Goal: Task Accomplishment & Management: Manage account settings

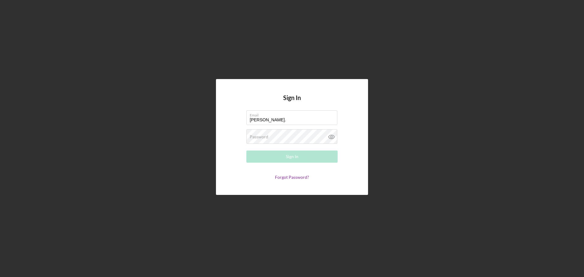
type input "[PERSON_NAME][EMAIL_ADDRESS][PERSON_NAME][DOMAIN_NAME]"
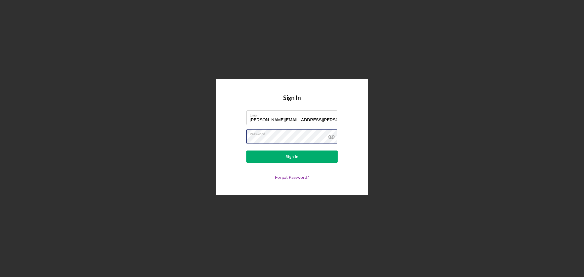
click at [246, 150] on button "Sign In" at bounding box center [291, 156] width 91 height 12
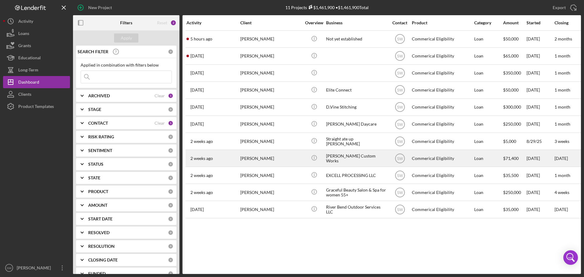
click at [253, 157] on div "[PERSON_NAME]" at bounding box center [270, 158] width 61 height 16
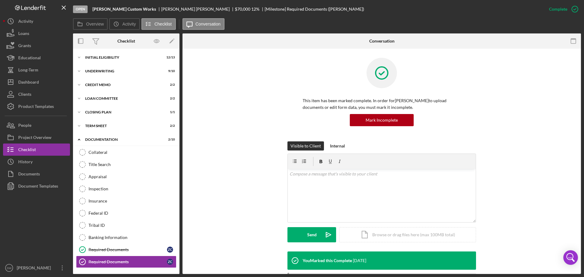
scroll to position [27, 0]
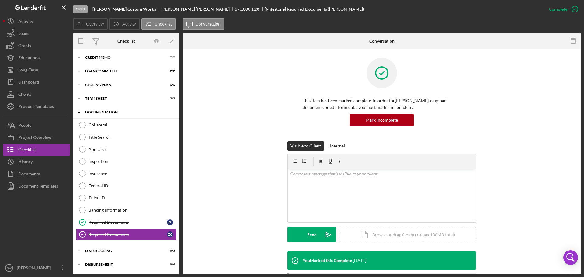
click at [77, 112] on icon "Icon/Expander" at bounding box center [79, 112] width 12 height 12
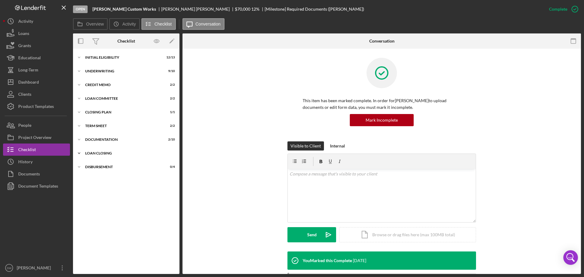
click at [80, 153] on polyline at bounding box center [79, 153] width 2 height 1
click at [95, 168] on div "Loan Documents" at bounding box center [132, 166] width 88 height 5
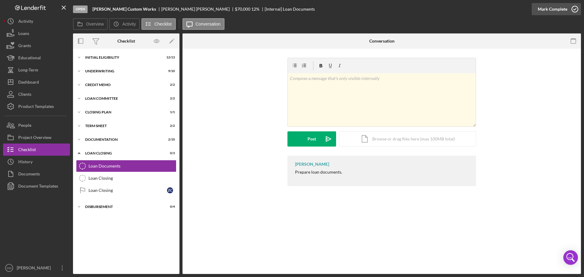
click at [573, 10] on icon "button" at bounding box center [574, 9] width 15 height 15
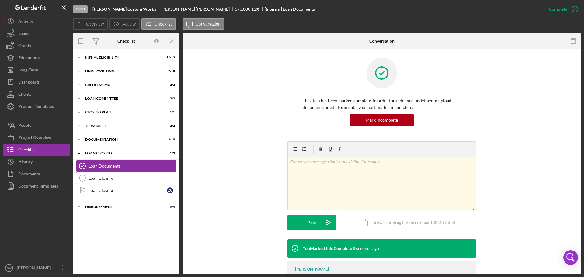
click at [92, 177] on div "Loan Closing" at bounding box center [132, 178] width 88 height 5
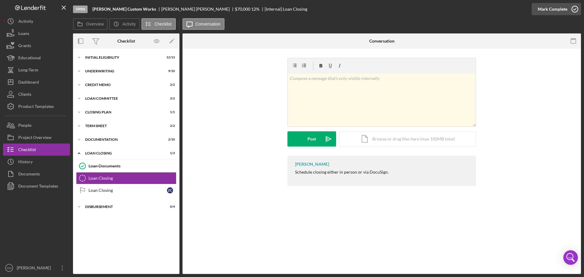
click at [573, 9] on icon "button" at bounding box center [574, 9] width 15 height 15
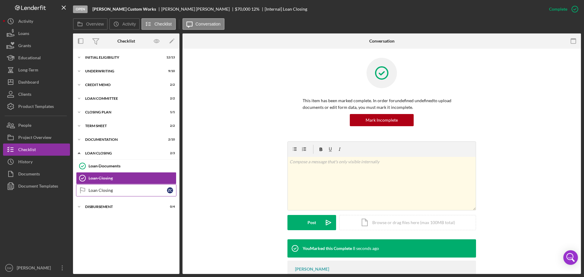
click at [92, 192] on div "Loan Closing" at bounding box center [127, 190] width 78 height 5
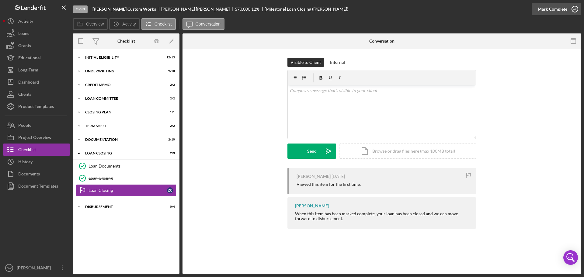
click at [573, 10] on icon "button" at bounding box center [574, 9] width 15 height 15
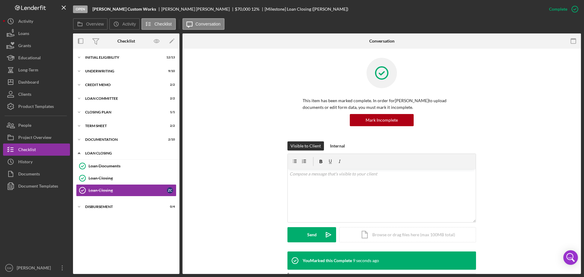
click at [79, 153] on icon "Icon/Expander" at bounding box center [79, 153] width 12 height 12
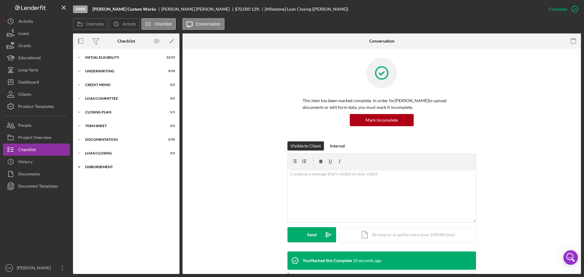
click at [79, 167] on polyline at bounding box center [79, 166] width 2 height 1
click at [83, 180] on icon "Disbursement" at bounding box center [82, 179] width 15 height 15
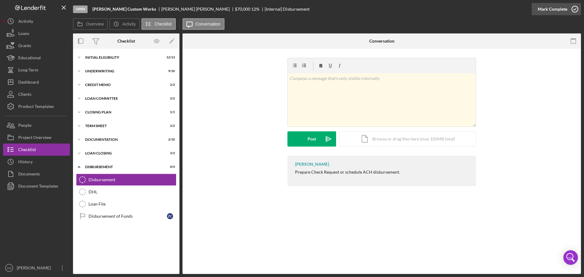
click at [573, 11] on icon "button" at bounding box center [574, 9] width 15 height 15
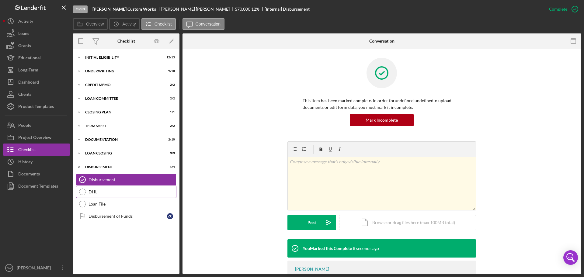
click at [91, 191] on div "DHL" at bounding box center [132, 191] width 88 height 5
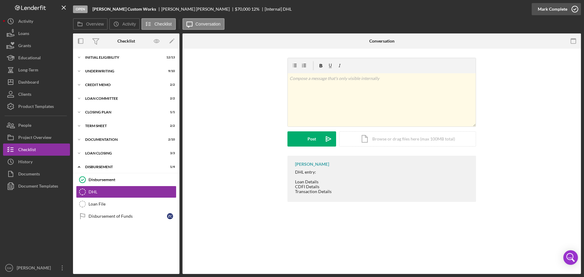
click at [574, 9] on icon "button" at bounding box center [574, 9] width 15 height 15
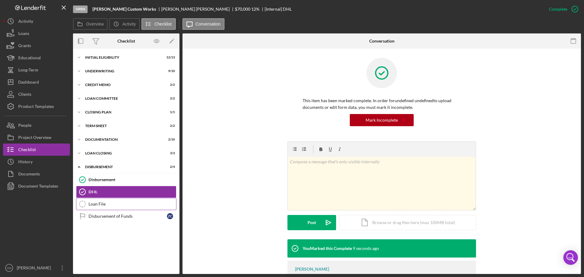
click at [83, 202] on icon "Loan File" at bounding box center [82, 203] width 15 height 15
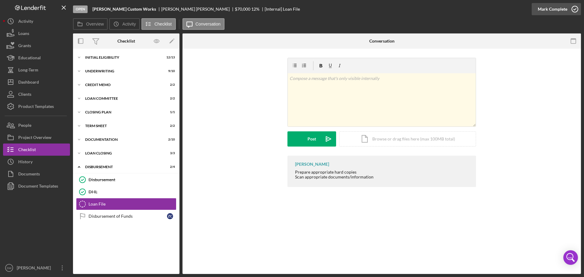
click at [575, 10] on icon "button" at bounding box center [574, 9] width 15 height 15
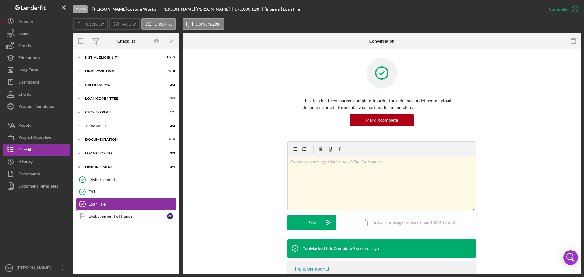
click at [95, 216] on div "Disbursement of Funds" at bounding box center [127, 216] width 78 height 5
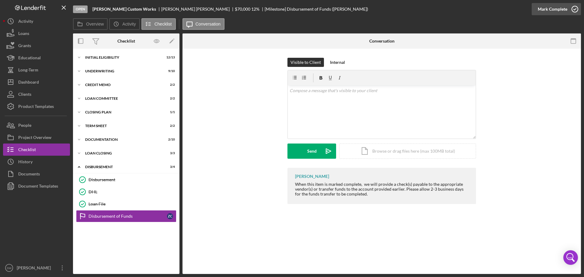
click at [576, 9] on icon "button" at bounding box center [574, 9] width 15 height 15
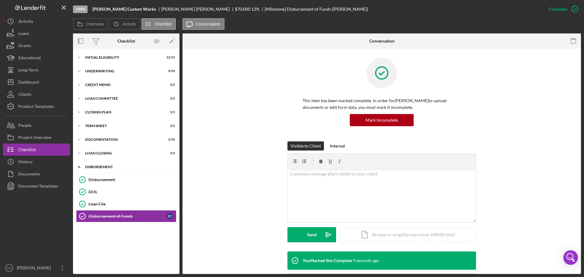
click at [80, 167] on icon "Icon/Expander" at bounding box center [79, 167] width 12 height 12
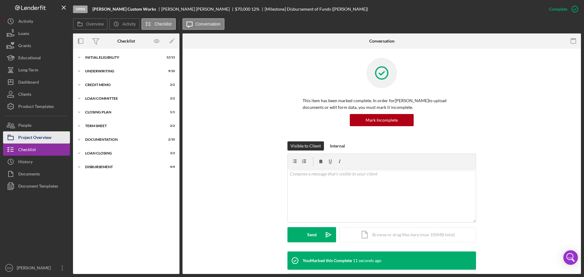
click at [36, 137] on div "Project Overview" at bounding box center [34, 138] width 33 height 14
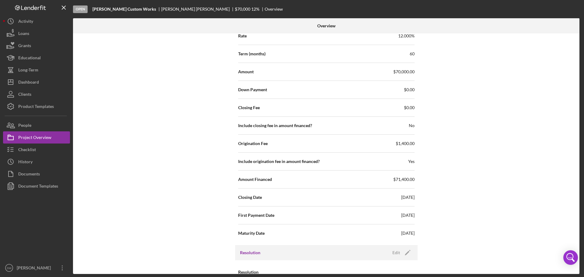
scroll to position [651, 0]
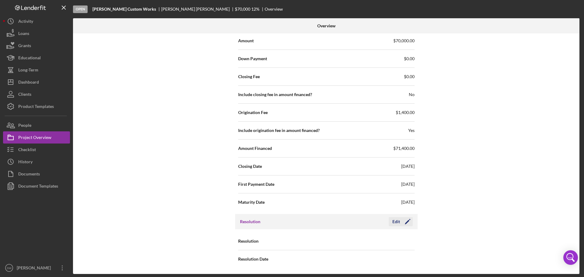
click at [397, 220] on div "Edit" at bounding box center [396, 221] width 8 height 9
click at [345, 241] on div "Select..." at bounding box center [362, 241] width 73 height 14
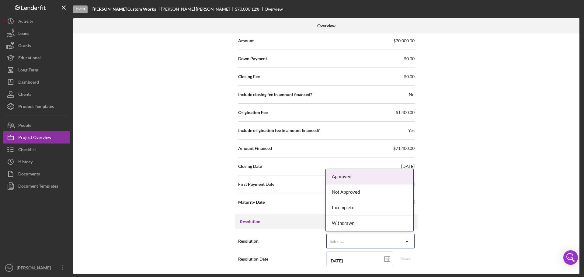
click at [341, 177] on div "Approved" at bounding box center [369, 176] width 88 height 15
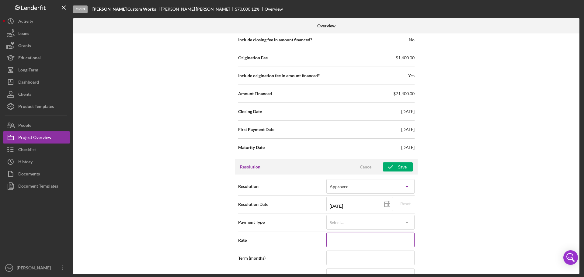
scroll to position [712, 0]
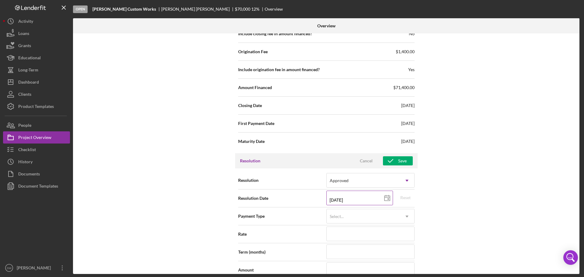
click at [387, 197] on line at bounding box center [386, 197] width 5 height 0
type input "[DATE]"
click at [355, 214] on div "Select..." at bounding box center [362, 216] width 73 height 14
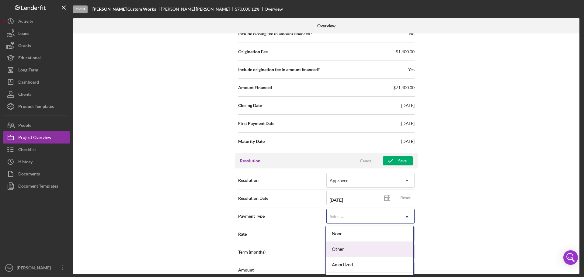
scroll to position [13, 0]
click at [337, 250] on div "Amortized" at bounding box center [369, 251] width 88 height 15
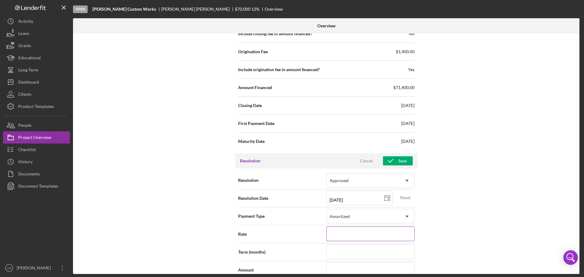
click at [346, 231] on input at bounding box center [370, 233] width 88 height 15
type input "12.000%"
click at [332, 252] on input at bounding box center [370, 251] width 88 height 15
type input "60"
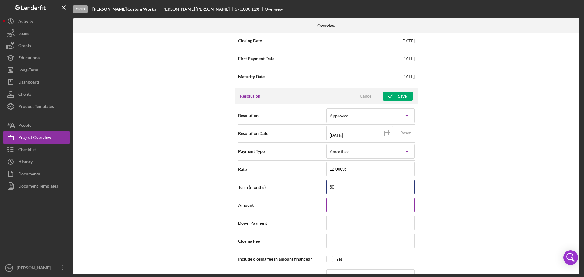
scroll to position [803, 0]
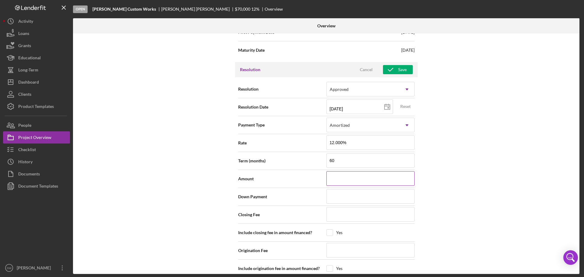
click at [338, 180] on input at bounding box center [370, 178] width 88 height 15
type input "$70,000"
click at [331, 197] on input at bounding box center [370, 196] width 88 height 15
type input "$0"
click at [341, 215] on input at bounding box center [370, 214] width 88 height 15
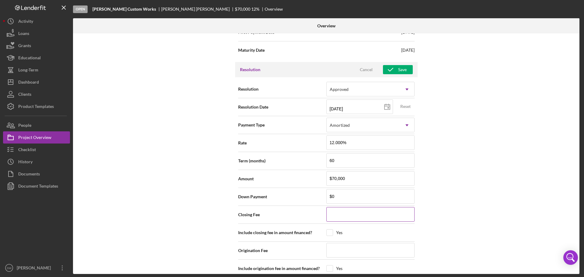
type input "$0"
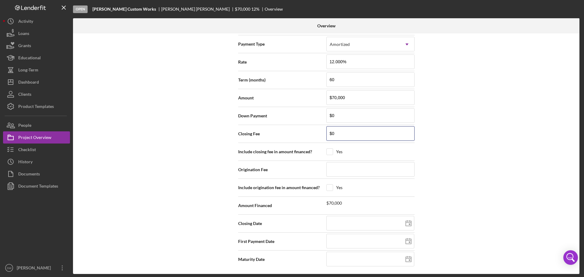
scroll to position [884, 0]
click at [340, 170] on input at bounding box center [370, 169] width 88 height 15
type input "$1,400"
click at [330, 185] on input "checkbox" at bounding box center [329, 187] width 6 height 6
checkbox input "true"
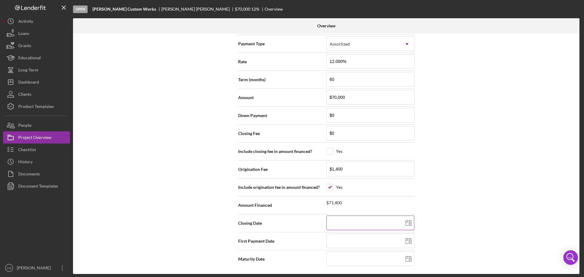
click at [339, 226] on input at bounding box center [370, 222] width 88 height 15
click at [406, 223] on icon at bounding box center [408, 222] width 15 height 15
type input "[DATE]"
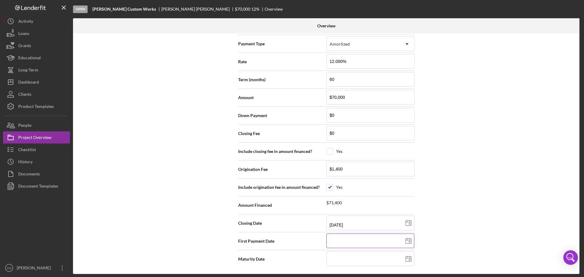
click at [407, 239] on icon at bounding box center [408, 240] width 15 height 15
type input "[DATE]"
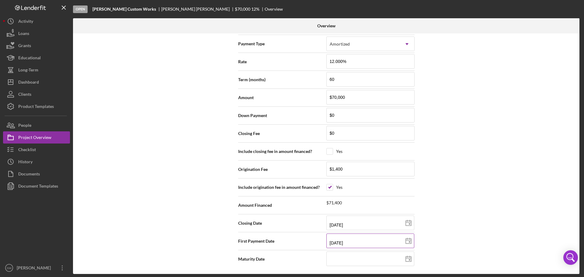
type input "[DATE]"
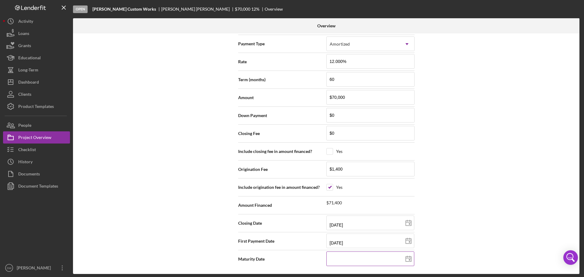
click at [340, 259] on input at bounding box center [370, 258] width 88 height 15
type input "[DATE]"
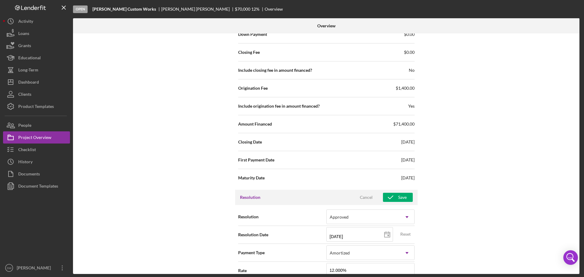
scroll to position [732, 0]
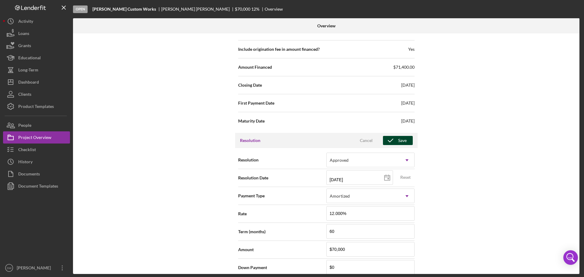
click at [398, 142] on div "Save" at bounding box center [402, 140] width 9 height 9
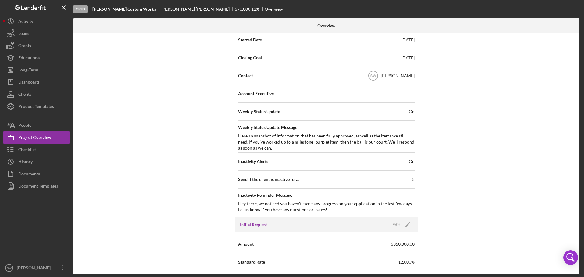
scroll to position [0, 0]
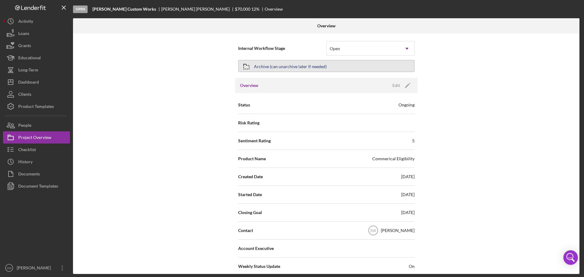
click at [246, 66] on icon "button" at bounding box center [246, 66] width 15 height 15
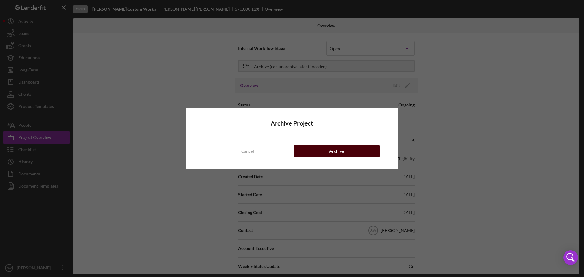
click at [315, 149] on button "Archive" at bounding box center [336, 151] width 86 height 12
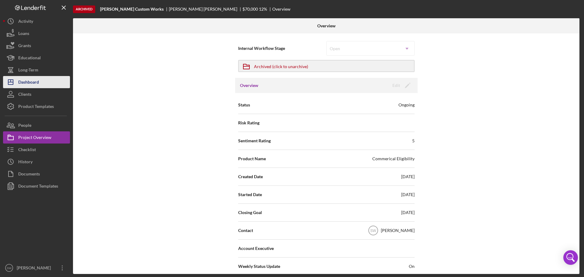
click at [35, 83] on div "Dashboard" at bounding box center [28, 83] width 21 height 14
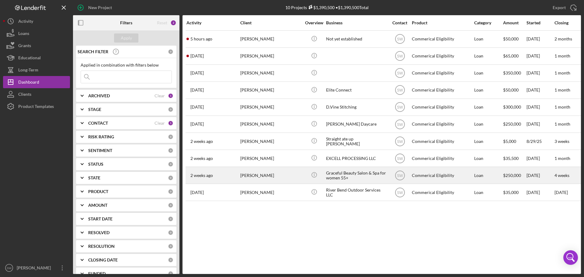
click at [249, 176] on div "[PERSON_NAME]" at bounding box center [270, 175] width 61 height 16
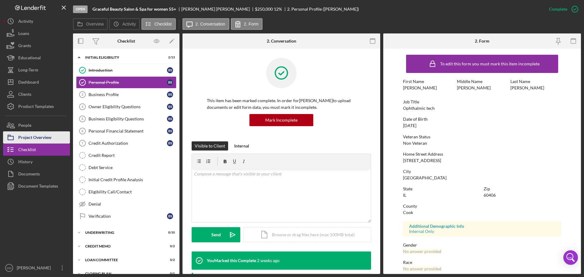
click at [26, 137] on div "Project Overview" at bounding box center [34, 138] width 33 height 14
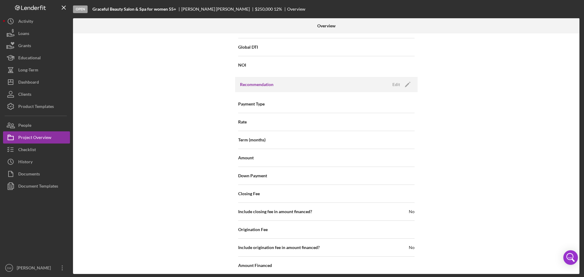
scroll to position [651, 0]
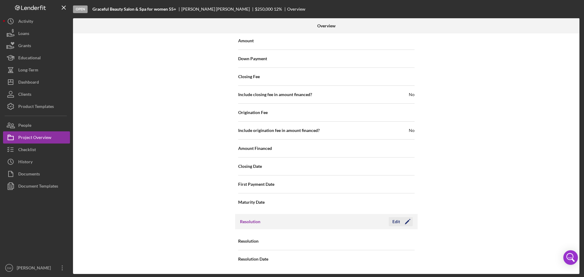
click at [394, 222] on div "Edit" at bounding box center [396, 221] width 8 height 9
click at [341, 243] on div "Select..." at bounding box center [336, 241] width 14 height 5
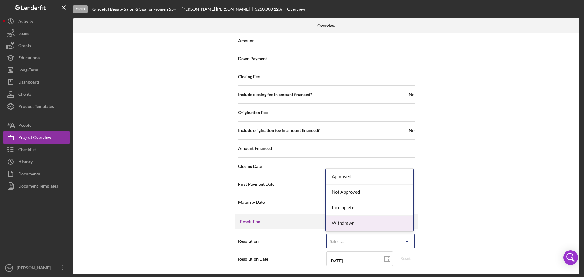
click at [339, 225] on div "Withdrawn" at bounding box center [369, 222] width 88 height 15
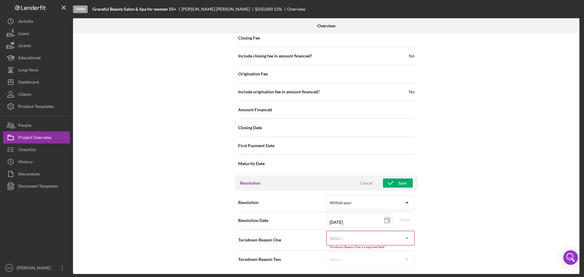
scroll to position [690, 0]
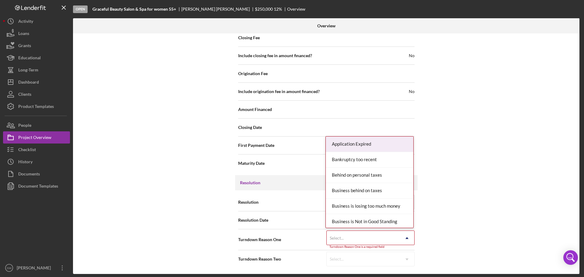
click at [349, 237] on div "Select..." at bounding box center [362, 238] width 73 height 14
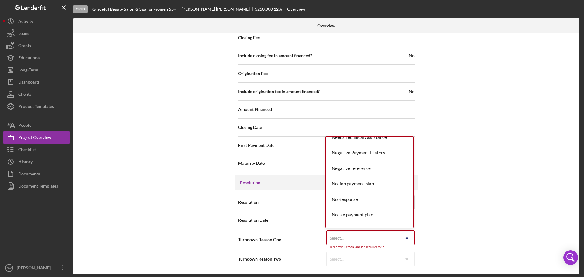
scroll to position [456, 0]
click at [352, 185] on div "No Response" at bounding box center [369, 184] width 88 height 15
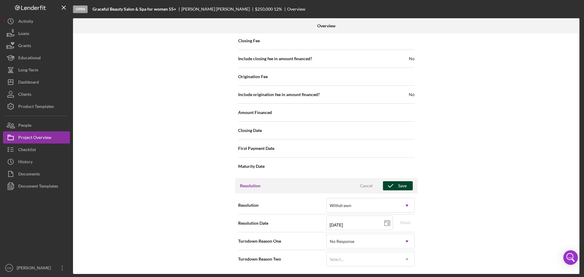
click at [401, 187] on div "Save" at bounding box center [402, 185] width 9 height 9
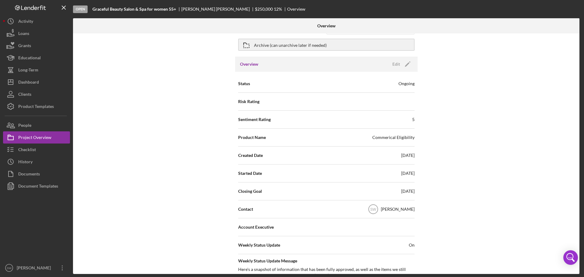
scroll to position [0, 0]
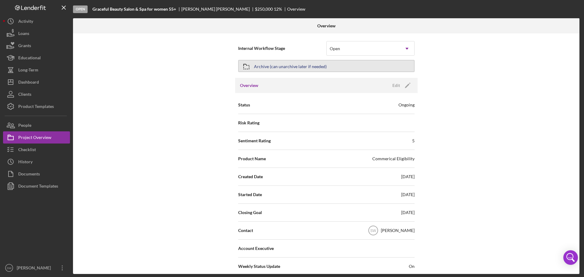
click at [245, 67] on icon "button" at bounding box center [246, 66] width 15 height 15
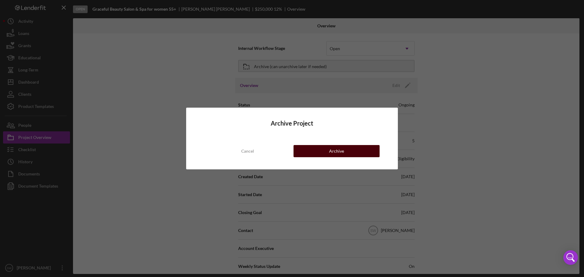
click at [318, 150] on button "Archive" at bounding box center [336, 151] width 86 height 12
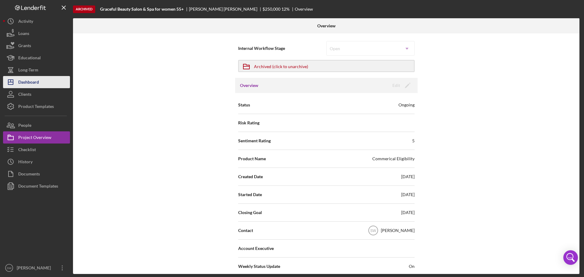
click at [34, 82] on div "Dashboard" at bounding box center [28, 83] width 21 height 14
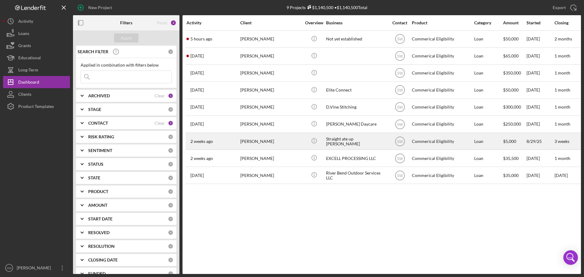
click at [246, 142] on div "[PERSON_NAME]" at bounding box center [270, 141] width 61 height 16
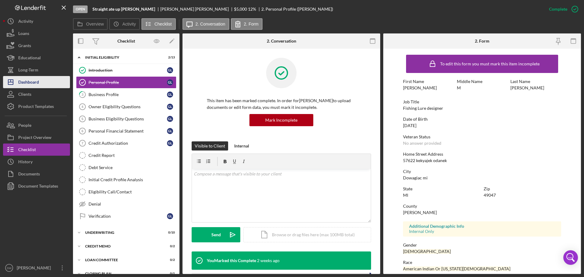
click at [30, 83] on div "Dashboard" at bounding box center [28, 83] width 21 height 14
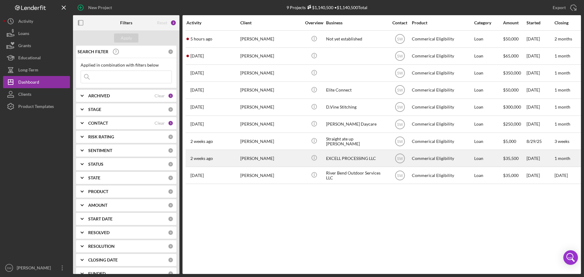
click at [248, 157] on div "[PERSON_NAME]" at bounding box center [270, 158] width 61 height 16
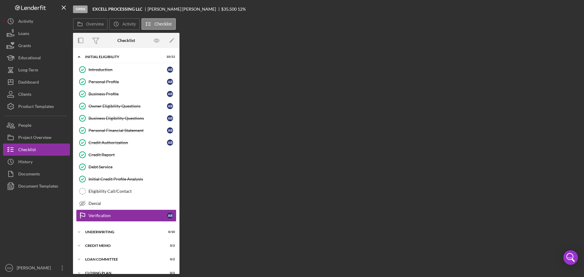
scroll to position [55, 0]
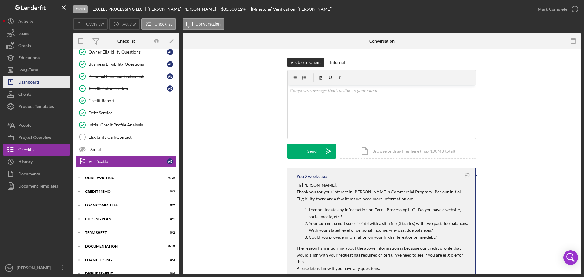
click at [28, 80] on div "Dashboard" at bounding box center [28, 83] width 21 height 14
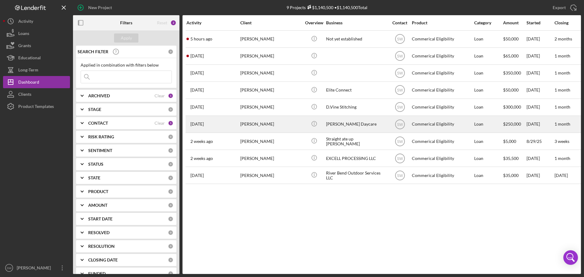
click at [201, 124] on time "[DATE]" at bounding box center [196, 124] width 13 height 5
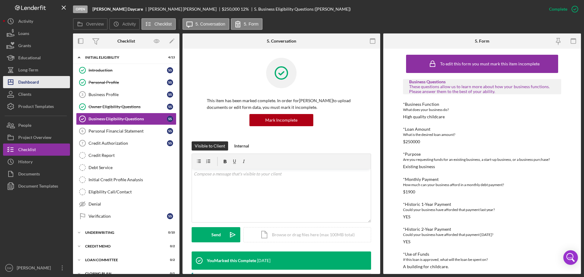
click at [26, 84] on div "Dashboard" at bounding box center [28, 83] width 21 height 14
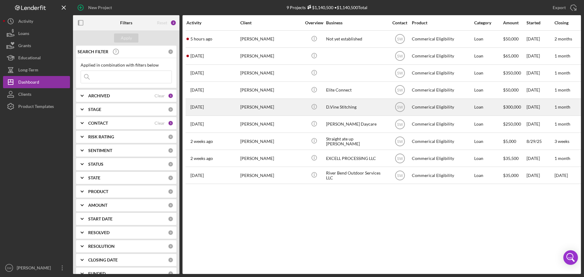
click at [249, 108] on div "[PERSON_NAME]" at bounding box center [270, 107] width 61 height 16
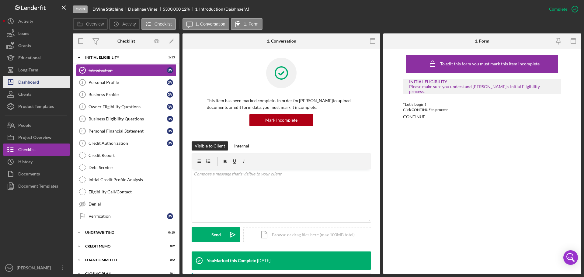
click at [26, 84] on div "Dashboard" at bounding box center [28, 83] width 21 height 14
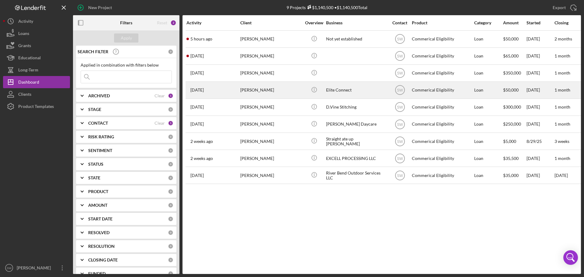
click at [204, 90] on time "[DATE]" at bounding box center [196, 90] width 13 height 5
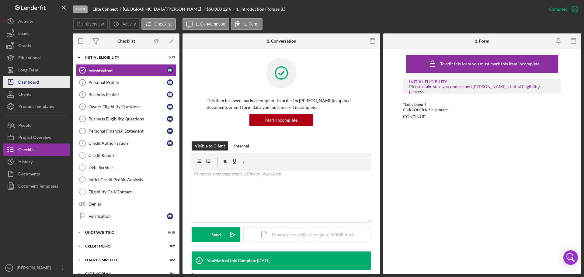
click at [29, 83] on div "Dashboard" at bounding box center [28, 83] width 21 height 14
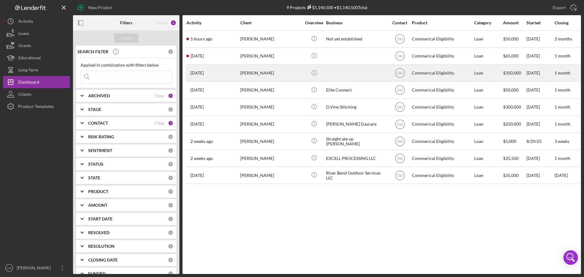
click at [243, 74] on div "[PERSON_NAME]" at bounding box center [270, 73] width 61 height 16
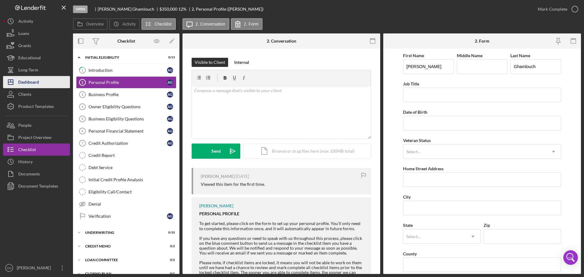
click at [23, 82] on div "Dashboard" at bounding box center [28, 83] width 21 height 14
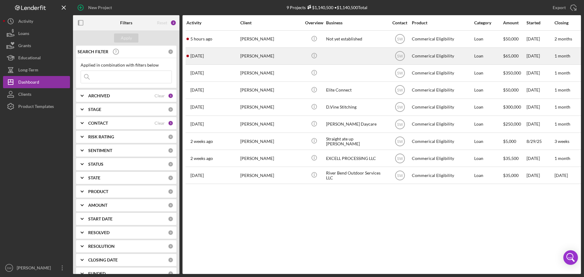
click at [246, 55] on div "[PERSON_NAME]" at bounding box center [270, 56] width 61 height 16
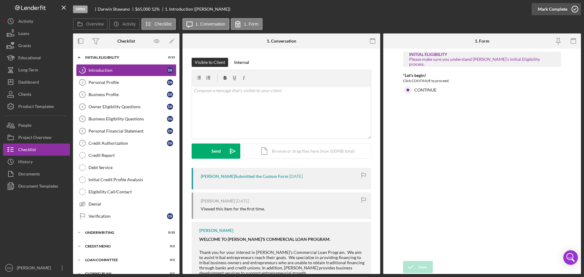
click at [574, 9] on icon "button" at bounding box center [574, 9] width 15 height 15
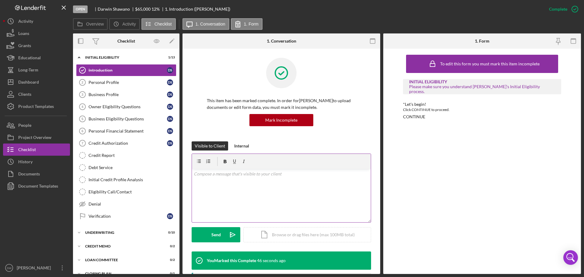
click at [207, 177] on p at bounding box center [281, 173] width 175 height 7
click at [311, 184] on p "I received your voicemail. This is your Initial Eligibility checklist" at bounding box center [281, 182] width 175 height 7
click at [321, 190] on p "I received your voicemail. This is your Initial Eligibility checklist. You may …" at bounding box center [281, 186] width 175 height 14
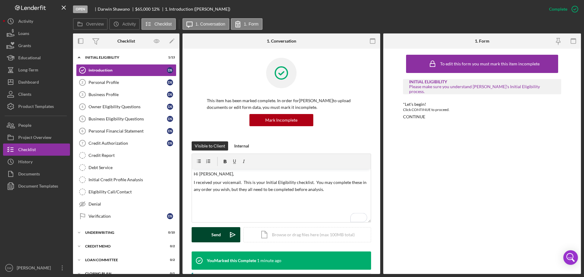
click at [214, 233] on div "Send" at bounding box center [215, 234] width 9 height 15
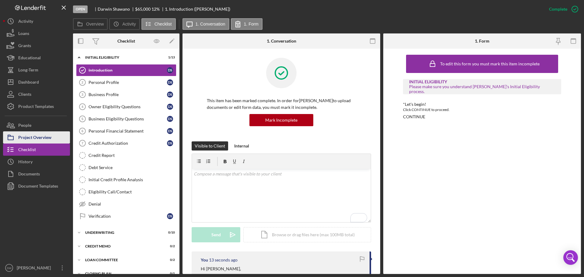
click at [26, 139] on div "Project Overview" at bounding box center [34, 138] width 33 height 14
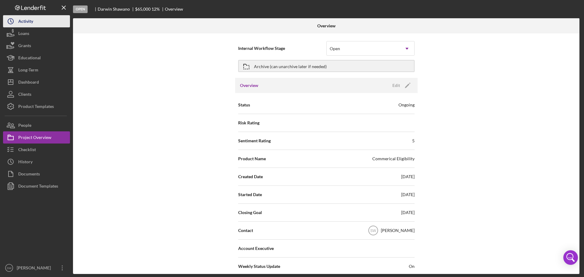
click at [22, 21] on div "Activity" at bounding box center [25, 22] width 15 height 14
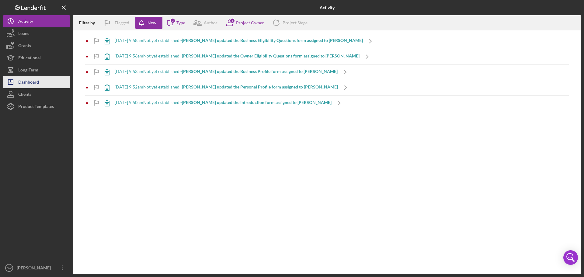
click at [27, 81] on div "Dashboard" at bounding box center [28, 83] width 21 height 14
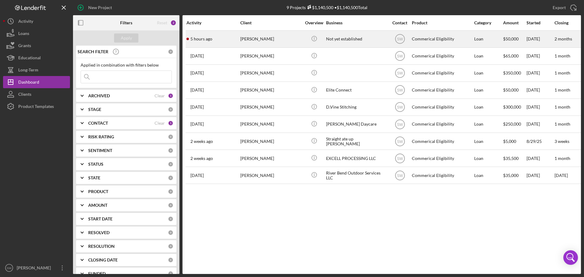
click at [247, 39] on div "[PERSON_NAME]" at bounding box center [270, 39] width 61 height 16
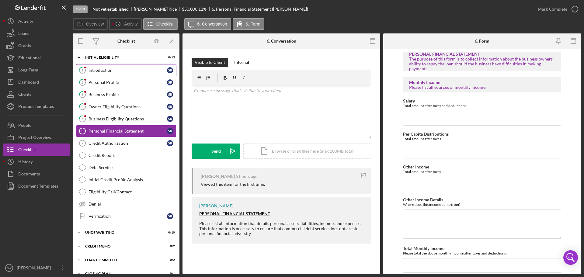
click at [95, 70] on div "Introduction" at bounding box center [127, 70] width 78 height 5
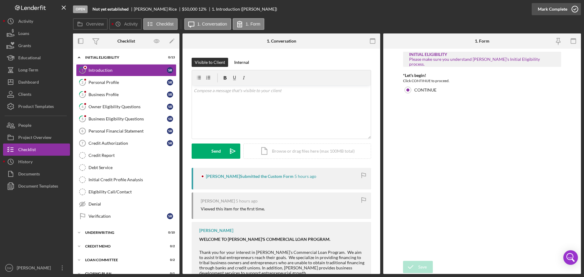
click at [573, 8] on icon "button" at bounding box center [574, 9] width 15 height 15
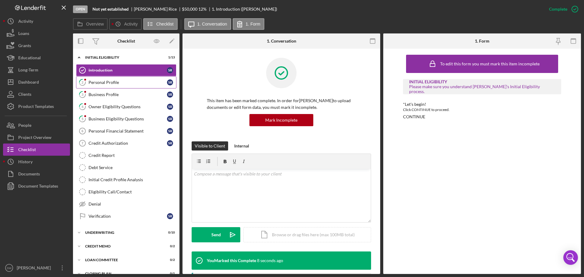
click at [97, 82] on div "Personal Profile" at bounding box center [127, 82] width 78 height 5
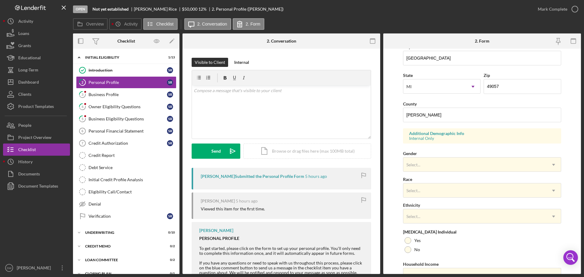
scroll to position [152, 0]
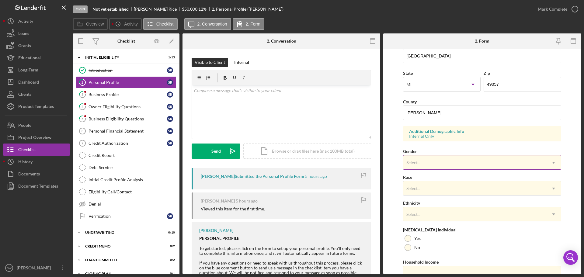
click at [414, 162] on div "Select..." at bounding box center [413, 162] width 14 height 5
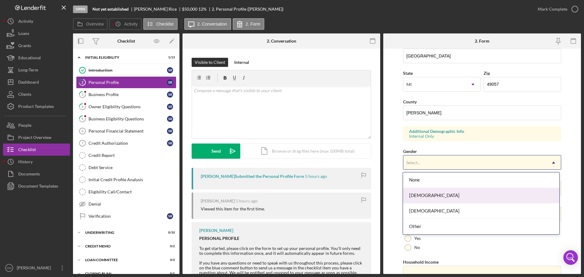
click at [418, 196] on div "[DEMOGRAPHIC_DATA]" at bounding box center [481, 195] width 156 height 15
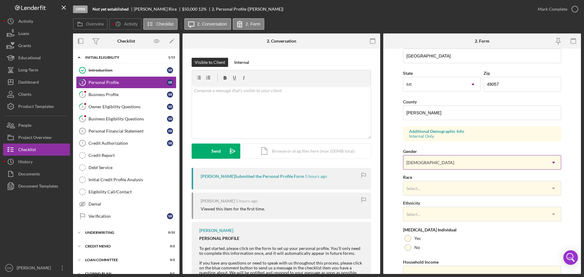
click at [411, 164] on div "[DEMOGRAPHIC_DATA]" at bounding box center [430, 162] width 48 height 5
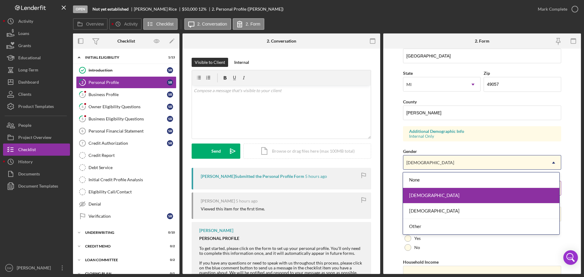
click at [417, 194] on div "[DEMOGRAPHIC_DATA]" at bounding box center [481, 195] width 156 height 15
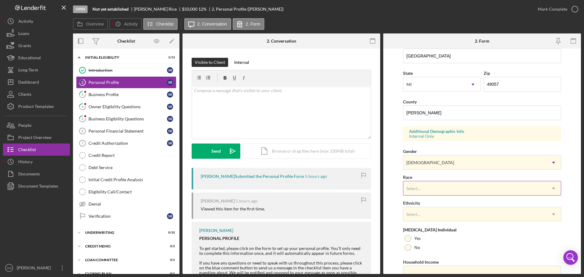
click at [412, 186] on div "Select..." at bounding box center [413, 188] width 14 height 5
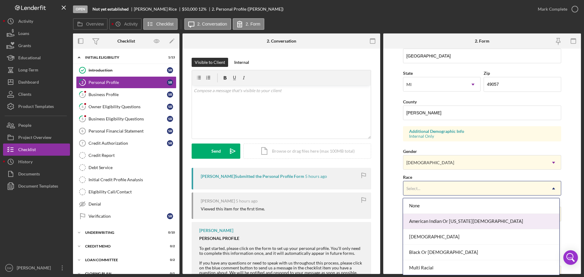
click at [420, 222] on div "American Indian Or [US_STATE][DEMOGRAPHIC_DATA]" at bounding box center [481, 221] width 156 height 15
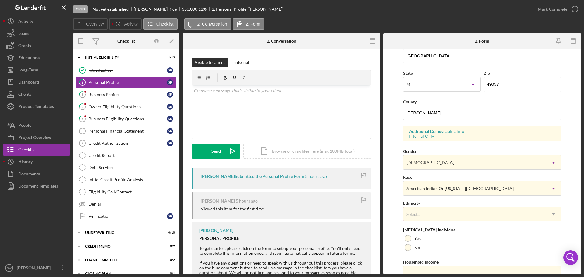
click at [413, 211] on div "Select..." at bounding box center [474, 214] width 143 height 14
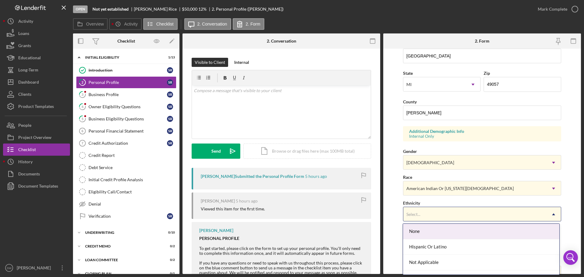
scroll to position [181, 0]
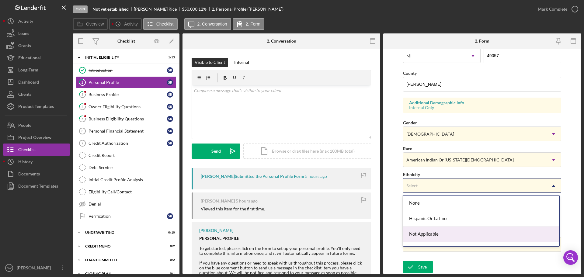
click at [421, 233] on div "Not Applicable" at bounding box center [481, 233] width 156 height 15
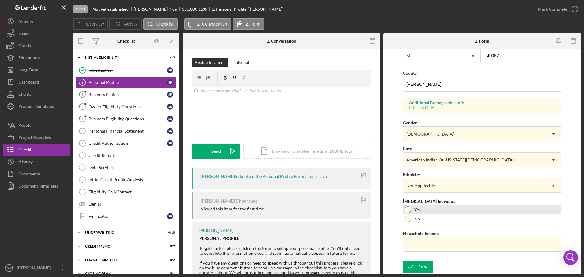
click at [407, 209] on div at bounding box center [407, 209] width 7 height 7
click at [418, 267] on div "Save" at bounding box center [422, 267] width 9 height 12
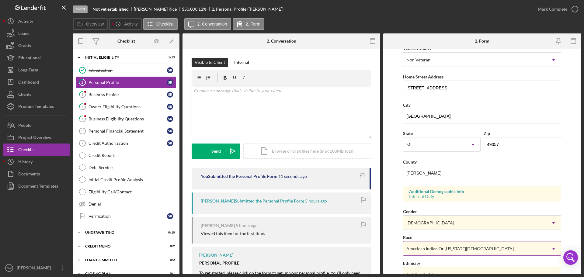
scroll to position [0, 0]
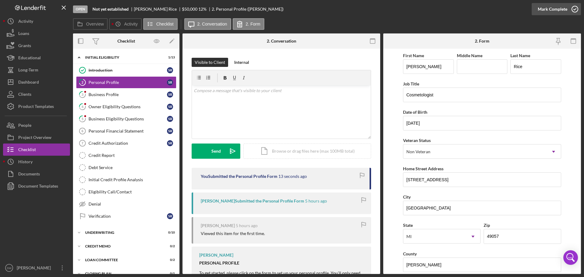
click at [573, 9] on icon "button" at bounding box center [574, 9] width 15 height 15
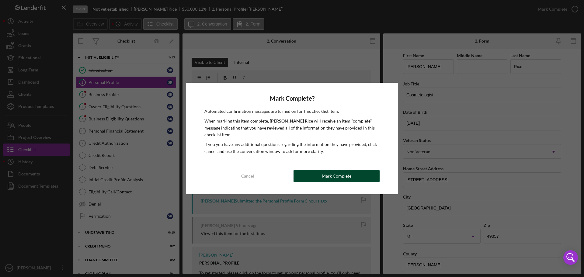
click at [315, 174] on button "Mark Complete" at bounding box center [336, 176] width 86 height 12
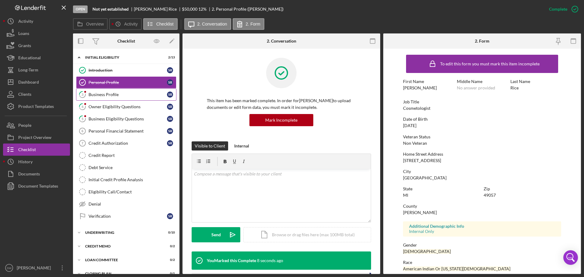
click at [95, 96] on div "Business Profile" at bounding box center [127, 94] width 78 height 5
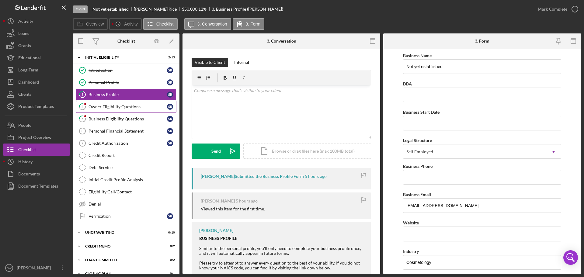
click at [96, 105] on div "Owner Eligibility Questions" at bounding box center [127, 106] width 78 height 5
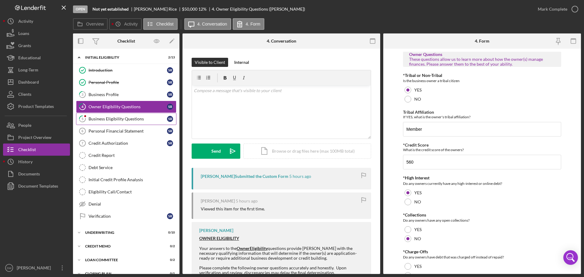
click at [102, 120] on div "Business Eligibility Questions" at bounding box center [127, 118] width 78 height 5
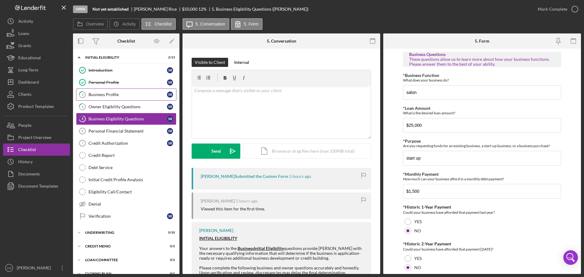
click at [95, 96] on div "Business Profile" at bounding box center [127, 94] width 78 height 5
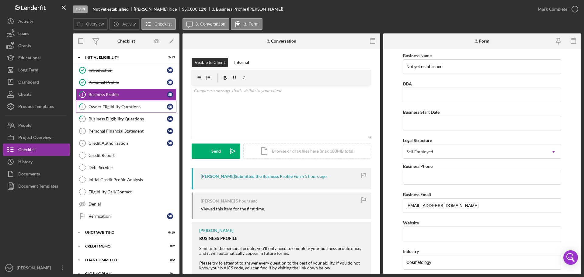
click at [100, 106] on div "Owner Eligibility Questions" at bounding box center [127, 106] width 78 height 5
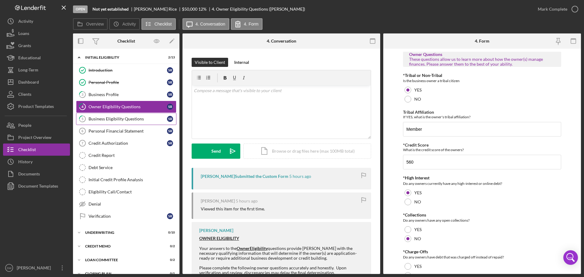
click at [93, 118] on div "Business Eligibility Questions" at bounding box center [127, 118] width 78 height 5
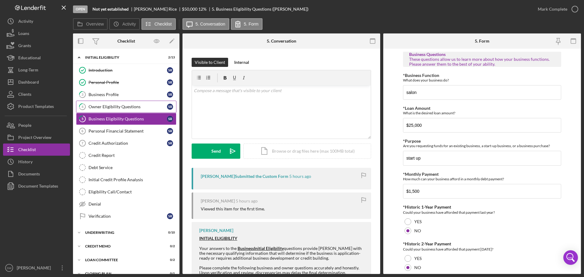
click at [95, 108] on div "Owner Eligibility Questions" at bounding box center [127, 106] width 78 height 5
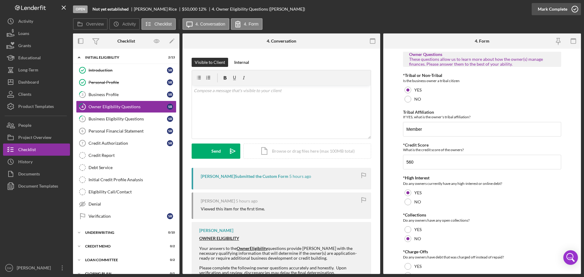
click at [573, 10] on icon "button" at bounding box center [574, 9] width 15 height 15
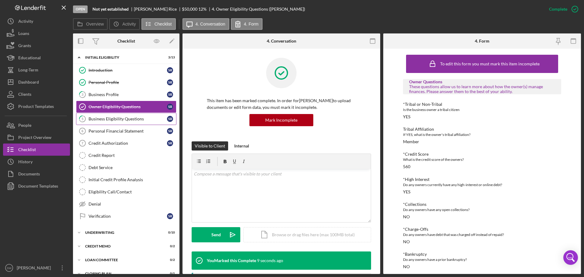
click at [98, 118] on div "Business Eligibility Questions" at bounding box center [127, 118] width 78 height 5
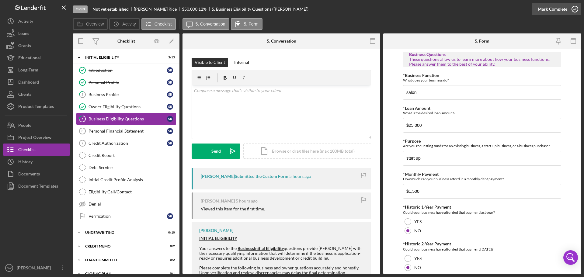
click at [575, 8] on icon "button" at bounding box center [574, 9] width 15 height 15
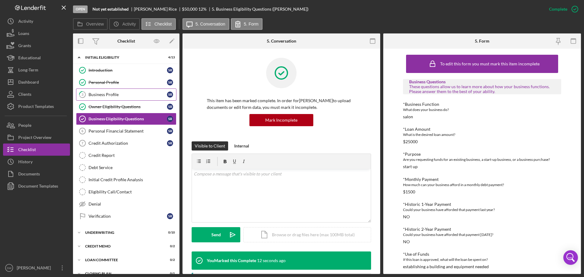
click at [94, 94] on div "Business Profile" at bounding box center [127, 94] width 78 height 5
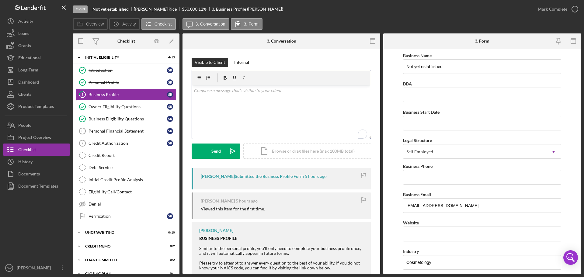
click at [202, 91] on p "To enrich screen reader interactions, please activate Accessibility in Grammarl…" at bounding box center [281, 90] width 175 height 7
click at [294, 98] on p "Could you provide more details about this business?" at bounding box center [281, 99] width 175 height 7
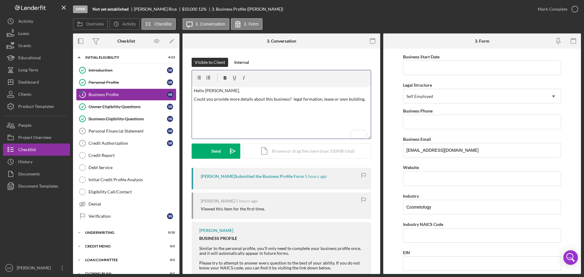
scroll to position [54, 0]
click at [211, 152] on button "Send Icon/icon-invite-send" at bounding box center [215, 150] width 49 height 15
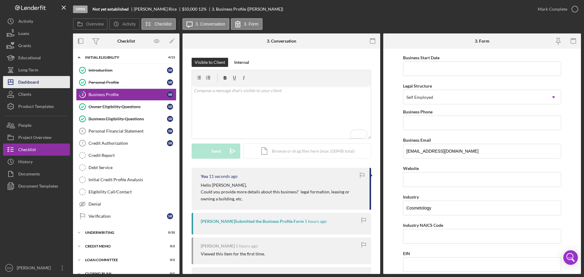
click at [26, 82] on div "Dashboard" at bounding box center [28, 83] width 21 height 14
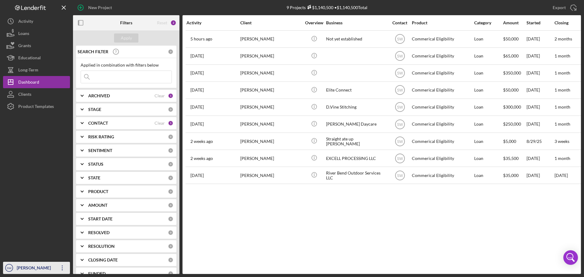
click at [33, 269] on div "[PERSON_NAME]" at bounding box center [35, 269] width 40 height 14
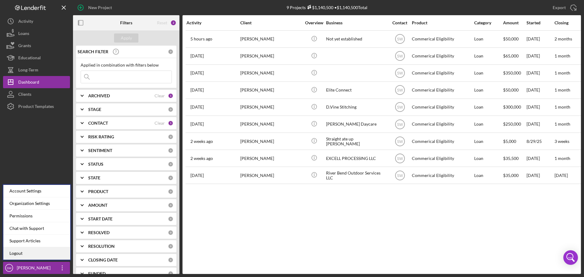
click at [22, 253] on link "Logout" at bounding box center [36, 253] width 67 height 12
